Goal: Task Accomplishment & Management: Manage account settings

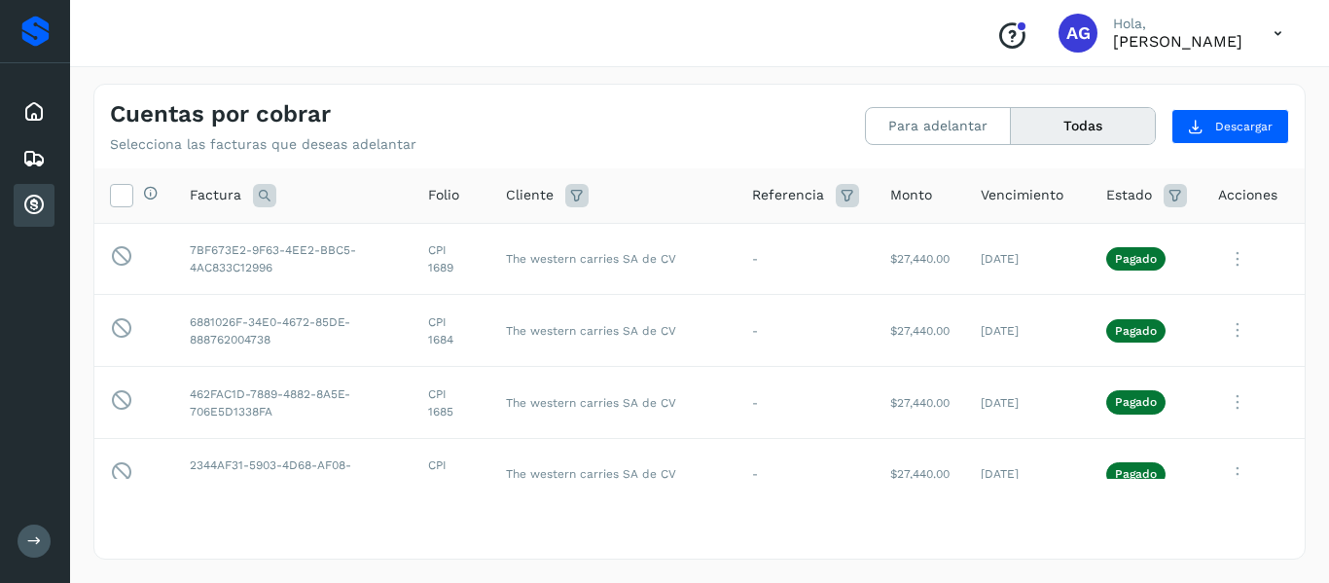
scroll to position [635, 0]
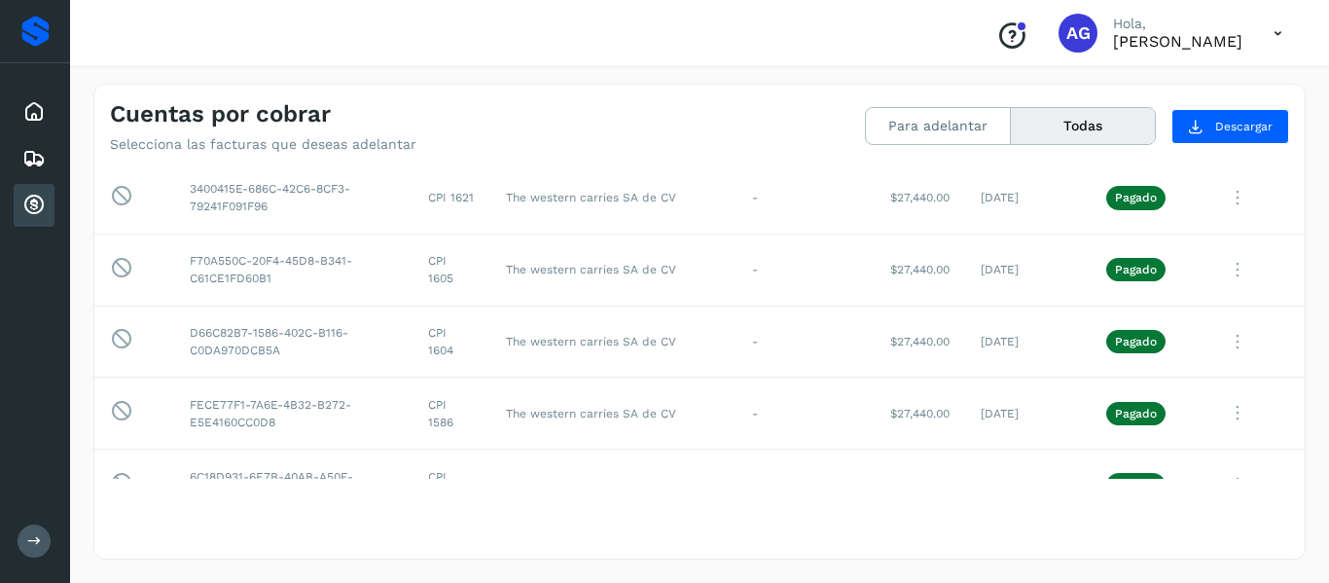
click at [1122, 40] on p "[PERSON_NAME]" at bounding box center [1177, 41] width 129 height 18
click at [1281, 36] on icon at bounding box center [1278, 34] width 40 height 40
click at [1077, 38] on div at bounding box center [664, 291] width 1329 height 583
click at [958, 24] on div at bounding box center [664, 291] width 1329 height 583
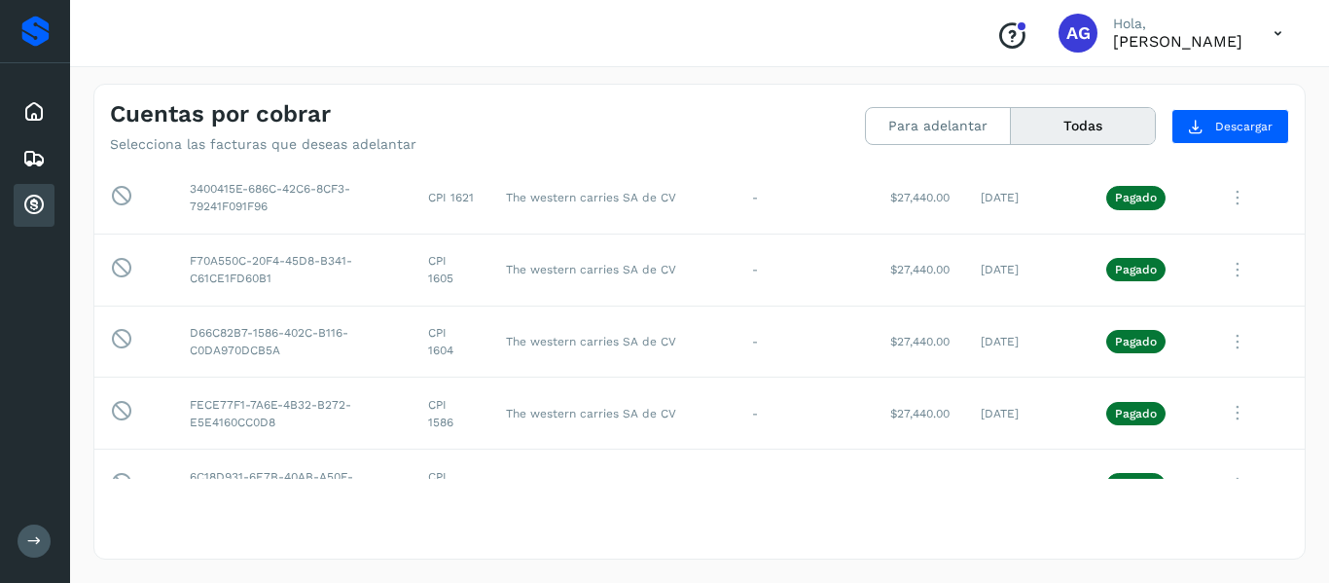
click at [997, 30] on icon "Conoce nuestros beneficios" at bounding box center [1012, 35] width 31 height 31
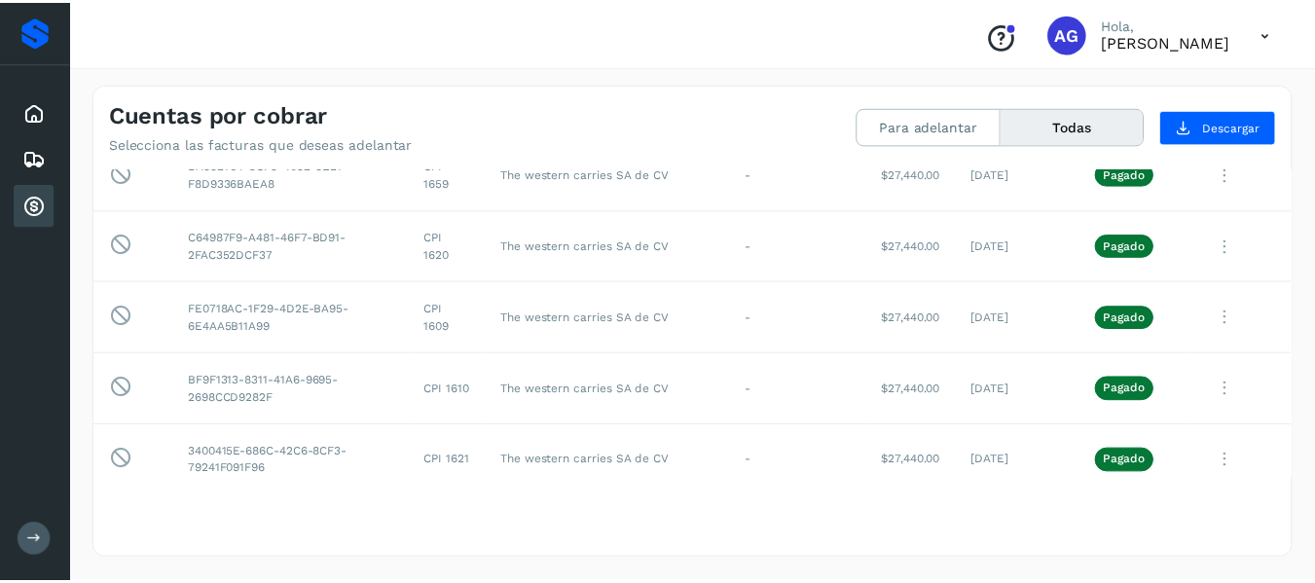
scroll to position [0, 0]
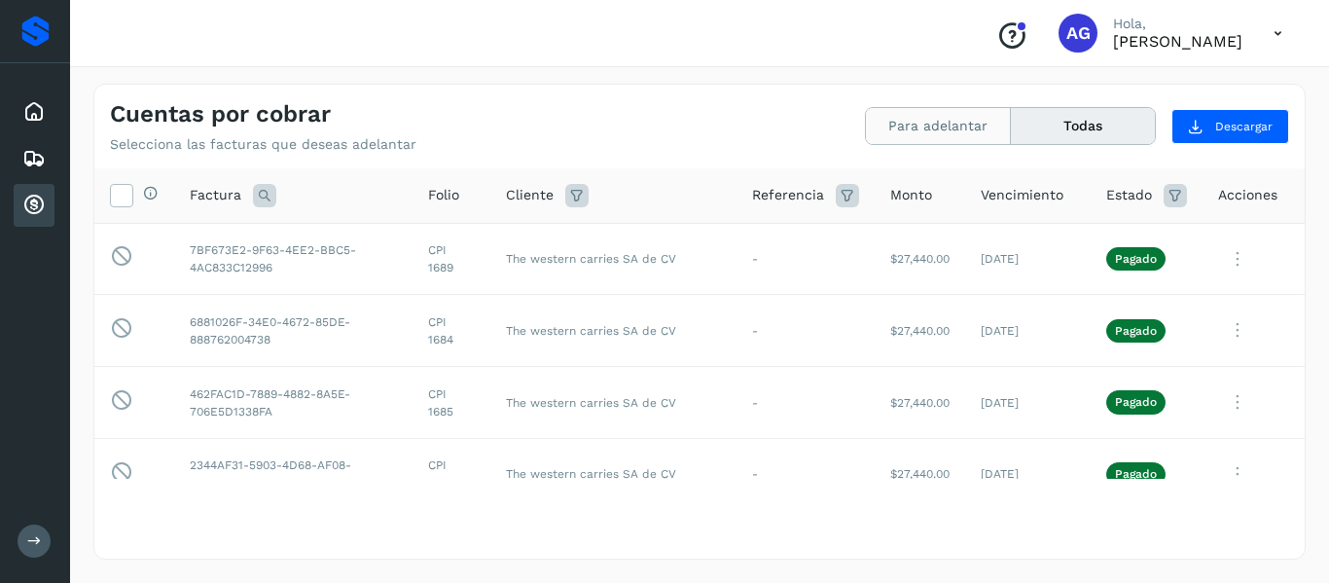
click at [892, 123] on button "Para adelantar" at bounding box center [938, 126] width 145 height 36
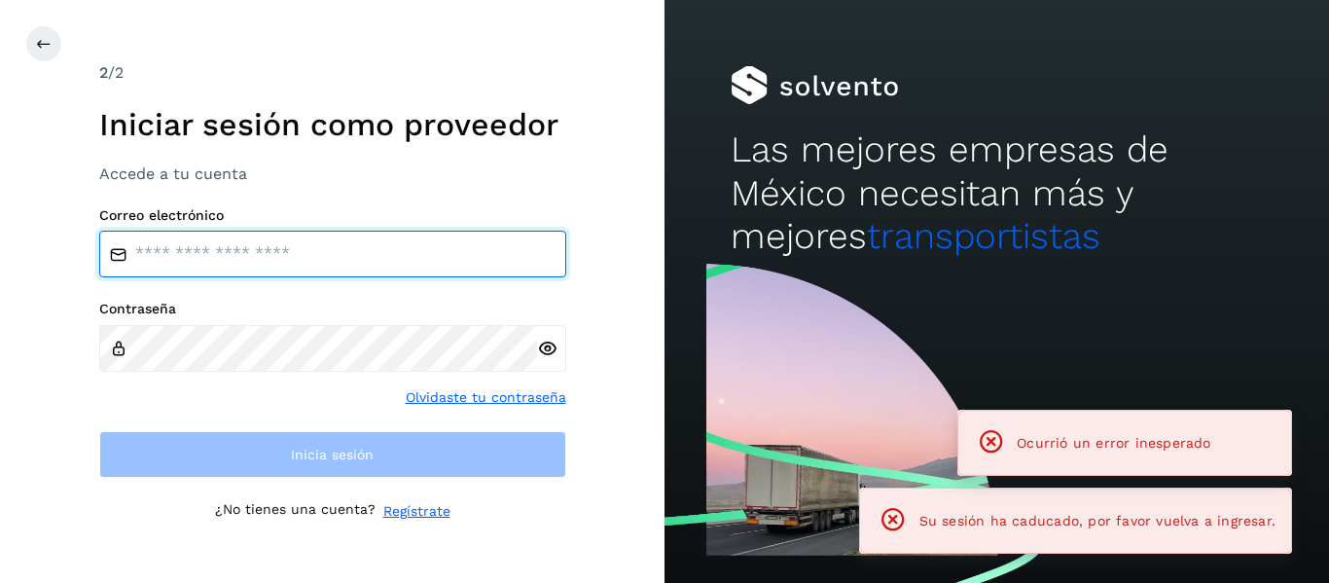
click at [380, 234] on input "email" at bounding box center [332, 254] width 467 height 47
type input "**********"
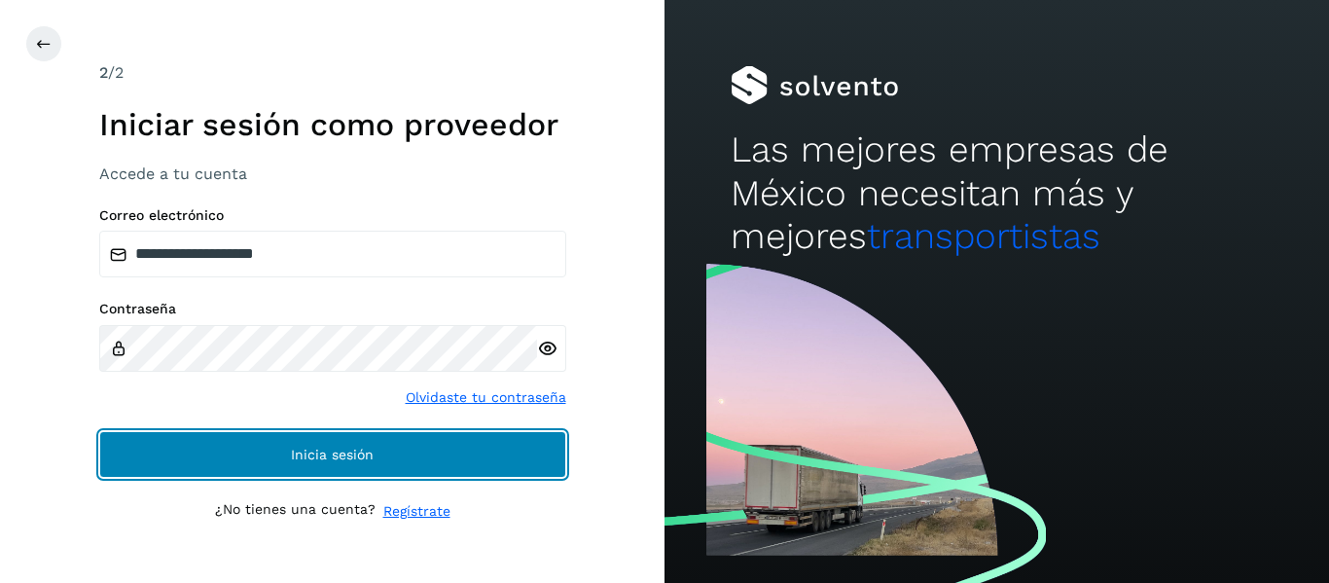
click at [308, 462] on button "Inicia sesión" at bounding box center [332, 454] width 467 height 47
